Goal: Information Seeking & Learning: Learn about a topic

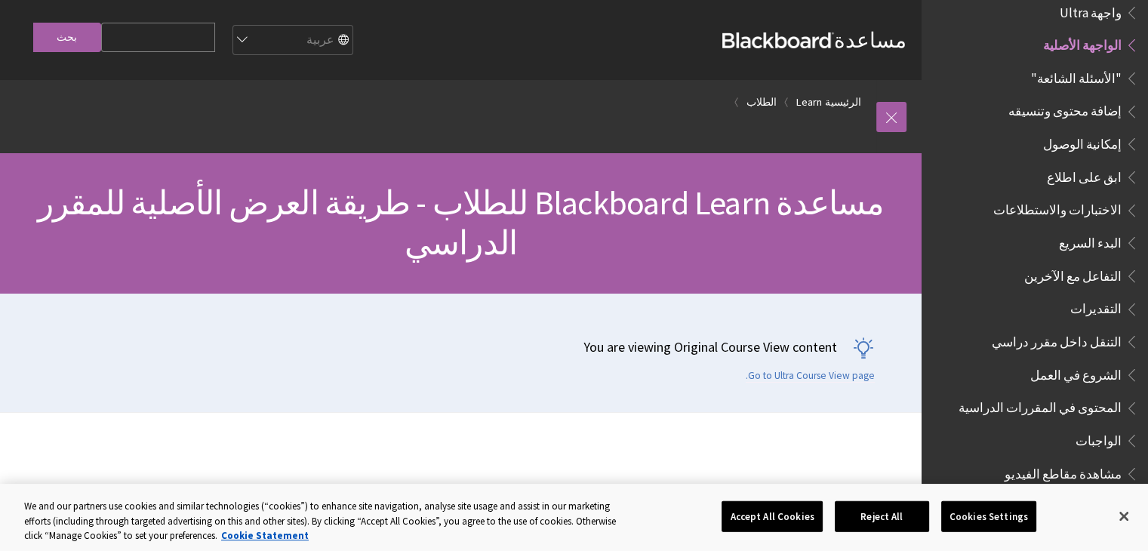
click at [269, 37] on select "English عربية Català Cymraeg Deutsch Español Suomi Français עברית Italiano 日本語 …" at bounding box center [292, 41] width 121 height 30
select select "/Learn/Student/Original?%3Fmode=view%3Fmode%3Dview"
click at [260, 26] on select "English عربية Català Cymraeg Deutsch Español Suomi Français עברית Italiano 日本語 …" at bounding box center [292, 41] width 121 height 30
